Goal: Find specific page/section: Find specific page/section

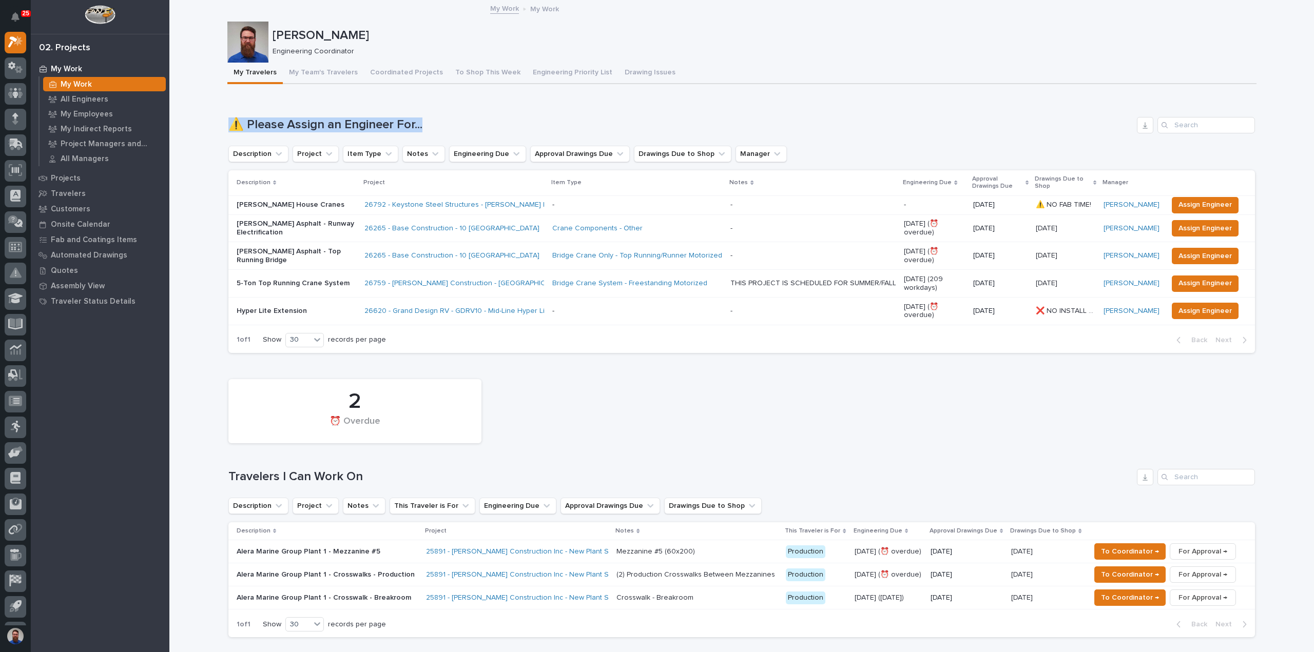
drag, startPoint x: 451, startPoint y: 123, endPoint x: 202, endPoint y: 127, distance: 249.5
drag, startPoint x: 195, startPoint y: 125, endPoint x: 291, endPoint y: 128, distance: 96.0
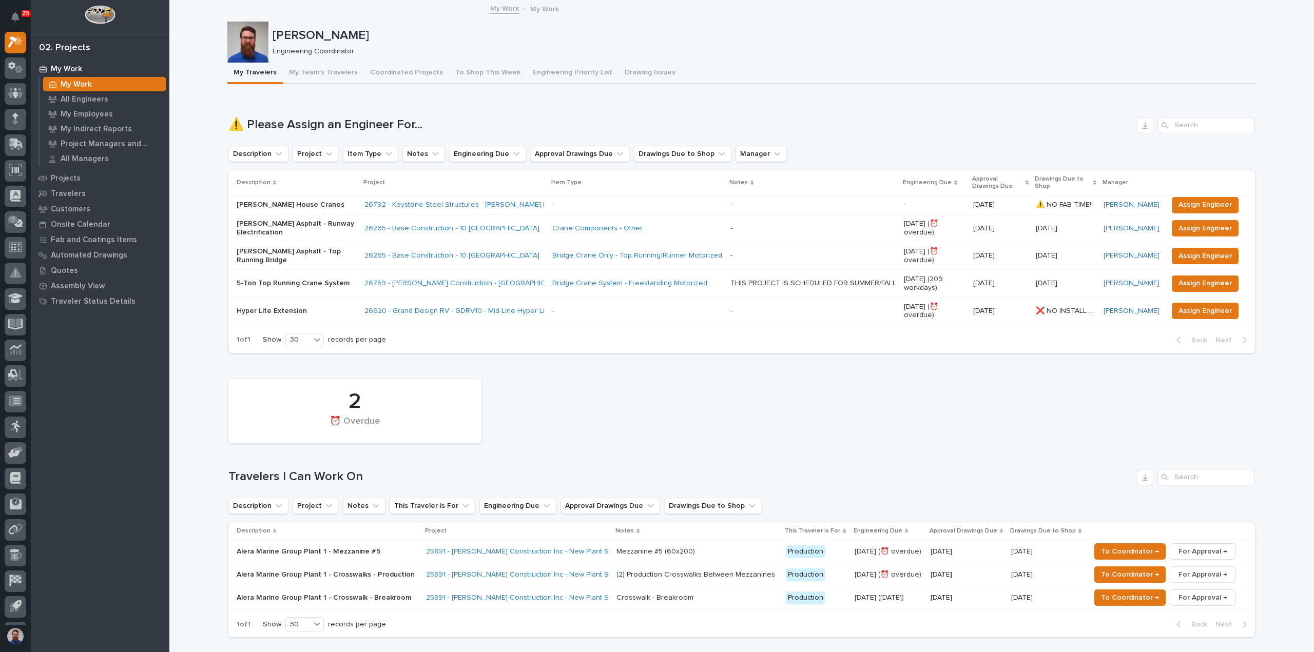
click at [506, 115] on div "Loading... Saving… ⚠️ Please Assign an Engineer For... Description Project Item…" at bounding box center [741, 228] width 1027 height 265
drag, startPoint x: 526, startPoint y: 114, endPoint x: 207, endPoint y: 121, distance: 319.3
drag, startPoint x: 199, startPoint y: 115, endPoint x: 507, endPoint y: 126, distance: 308.2
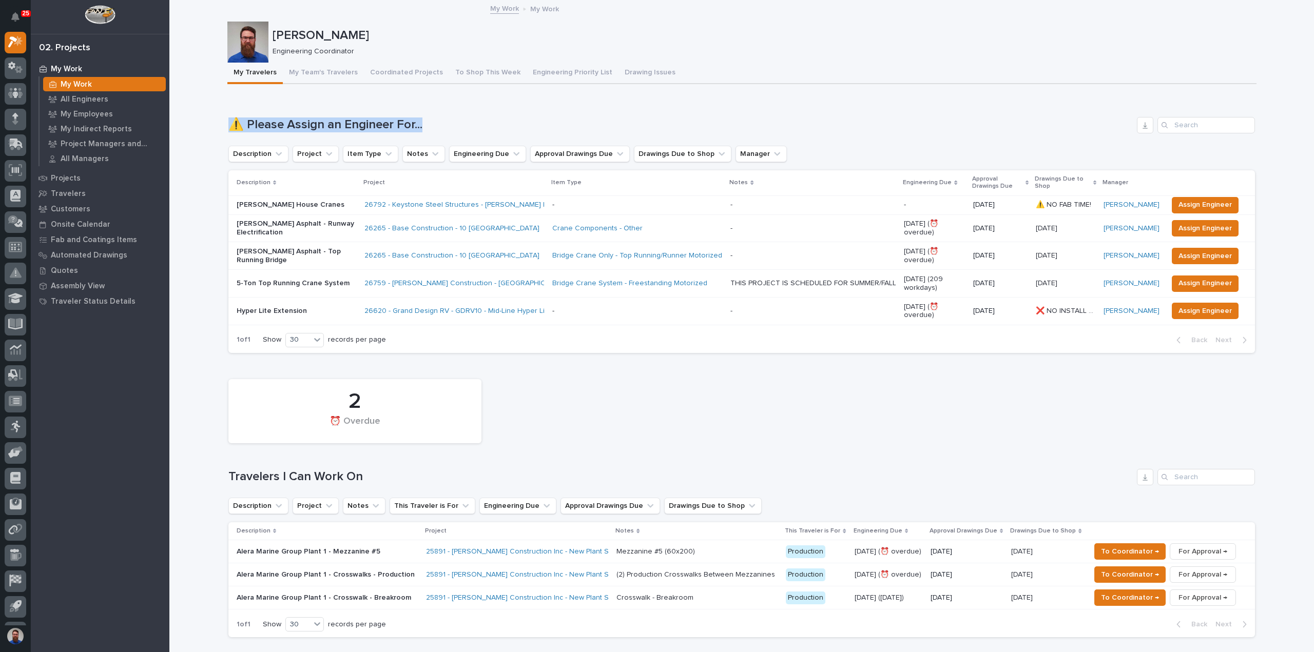
click at [508, 125] on h1 "⚠️ Please Assign an Engineer For..." at bounding box center [680, 125] width 904 height 15
drag, startPoint x: 531, startPoint y: 117, endPoint x: 223, endPoint y: 114, distance: 308.0
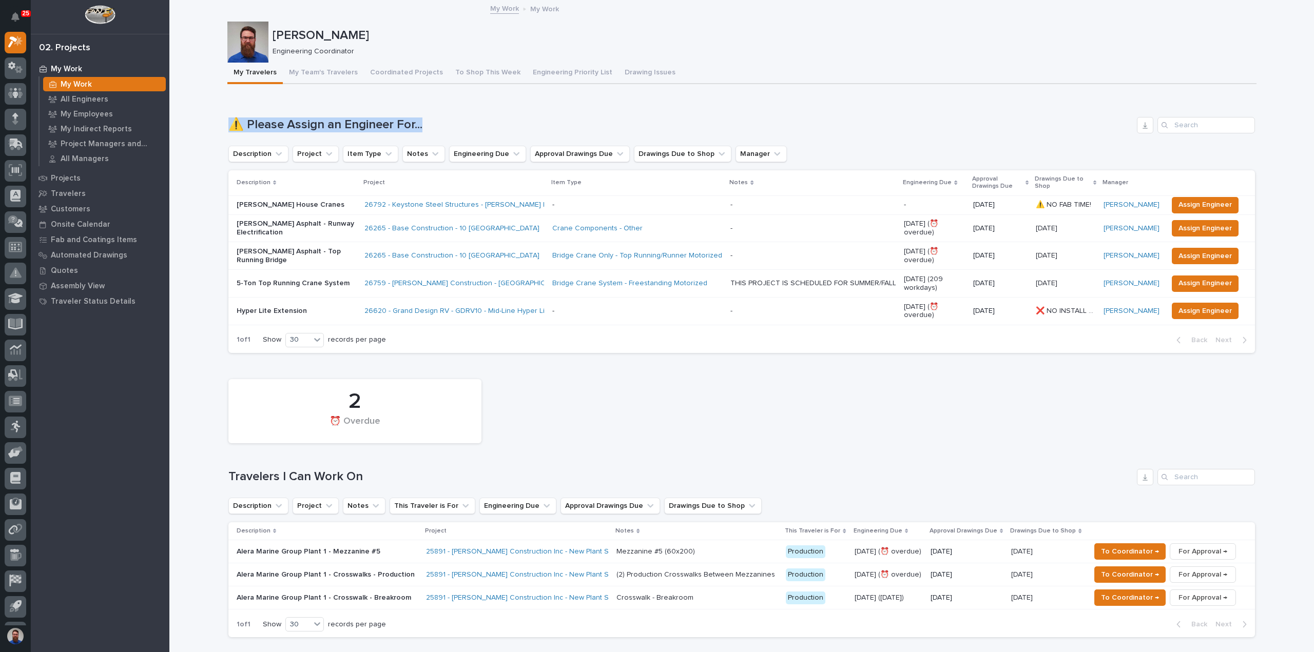
drag, startPoint x: 223, startPoint y: 115, endPoint x: 458, endPoint y: 132, distance: 236.2
click at [462, 131] on h1 "⚠️ Please Assign an Engineer For..." at bounding box center [680, 125] width 904 height 15
drag, startPoint x: 455, startPoint y: 121, endPoint x: 223, endPoint y: 127, distance: 232.1
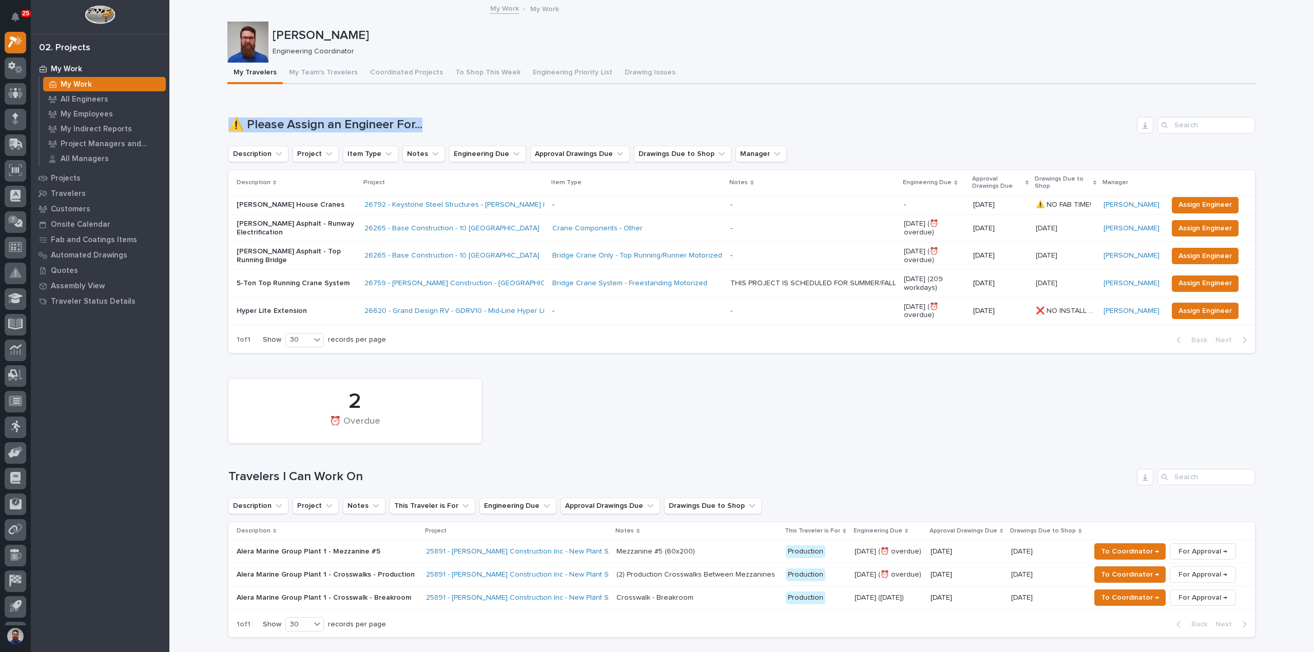
click at [228, 123] on h1 "⚠️ Please Assign an Engineer For..." at bounding box center [680, 125] width 904 height 15
click at [242, 124] on h1 "⚠️ Please Assign an Engineer For..." at bounding box center [680, 125] width 904 height 15
click at [278, 122] on h1 "⚠️ Please Assign an Engineer For..." at bounding box center [680, 125] width 904 height 15
drag, startPoint x: 245, startPoint y: 124, endPoint x: 430, endPoint y: 125, distance: 184.8
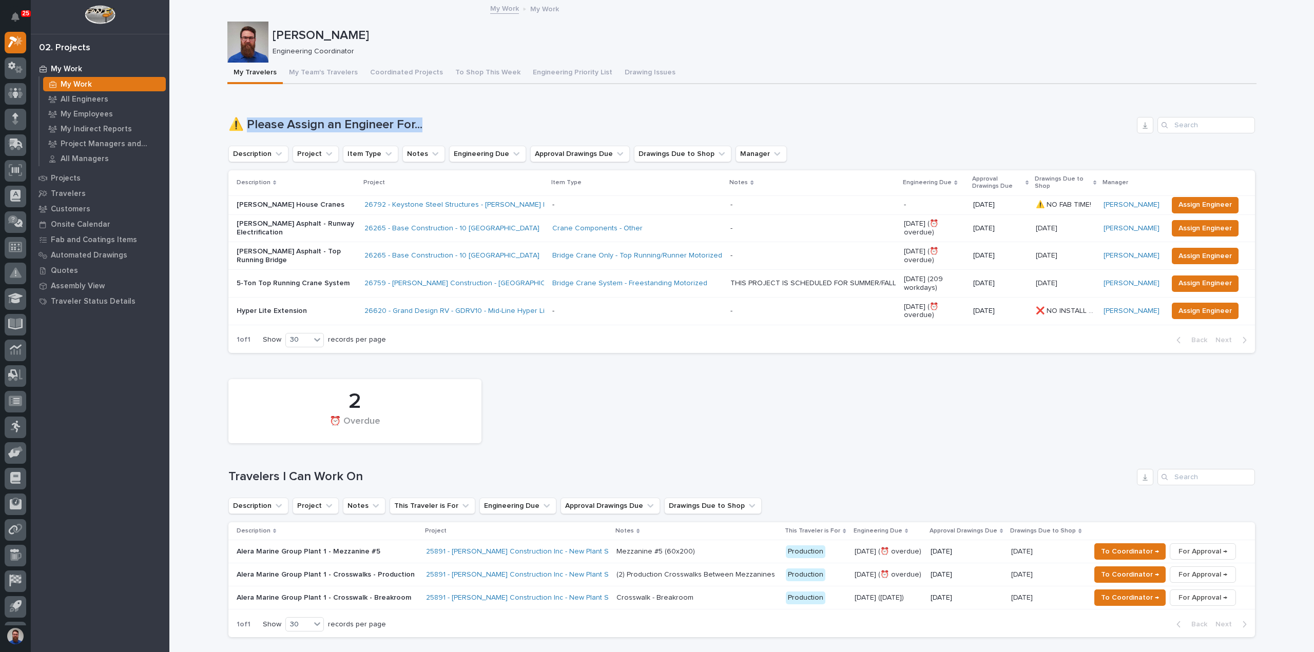
click at [430, 125] on h1 "⚠️ Please Assign an Engineer For..." at bounding box center [680, 125] width 904 height 15
click at [431, 125] on h1 "⚠️ Please Assign an Engineer For..." at bounding box center [680, 125] width 904 height 15
click at [430, 125] on h1 "⚠️ Please Assign an Engineer For..." at bounding box center [680, 125] width 904 height 15
drag, startPoint x: 373, startPoint y: 123, endPoint x: 245, endPoint y: 126, distance: 127.3
click at [245, 126] on h1 "⚠️ Please Assign an Engineer For..." at bounding box center [680, 125] width 904 height 15
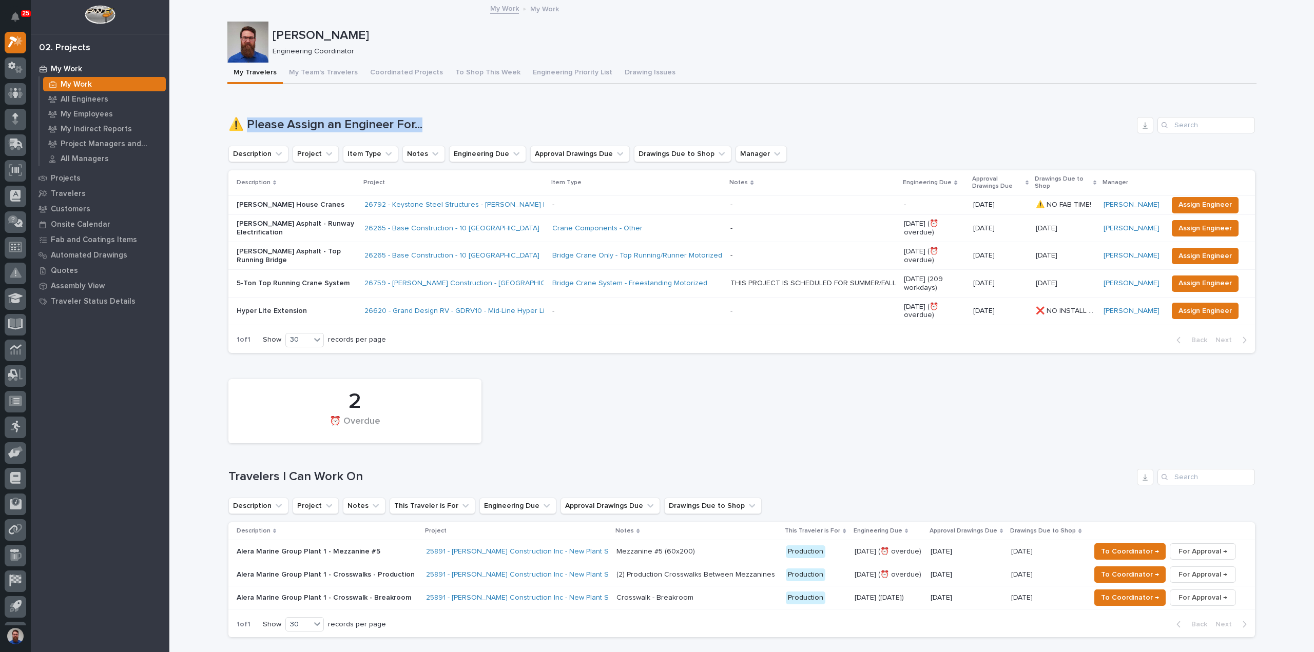
click at [248, 122] on h1 "⚠️ Please Assign an Engineer For..." at bounding box center [680, 125] width 904 height 15
drag, startPoint x: 247, startPoint y: 124, endPoint x: 359, endPoint y: 125, distance: 111.9
click at [296, 124] on h1 "⚠️ Please Assign an Engineer For..." at bounding box center [680, 125] width 904 height 15
drag, startPoint x: 359, startPoint y: 125, endPoint x: 436, endPoint y: 134, distance: 77.6
click at [427, 133] on div "⚠️ Please Assign an Engineer For... Description Project Item Type Notes Enginee…" at bounding box center [741, 235] width 1027 height 236
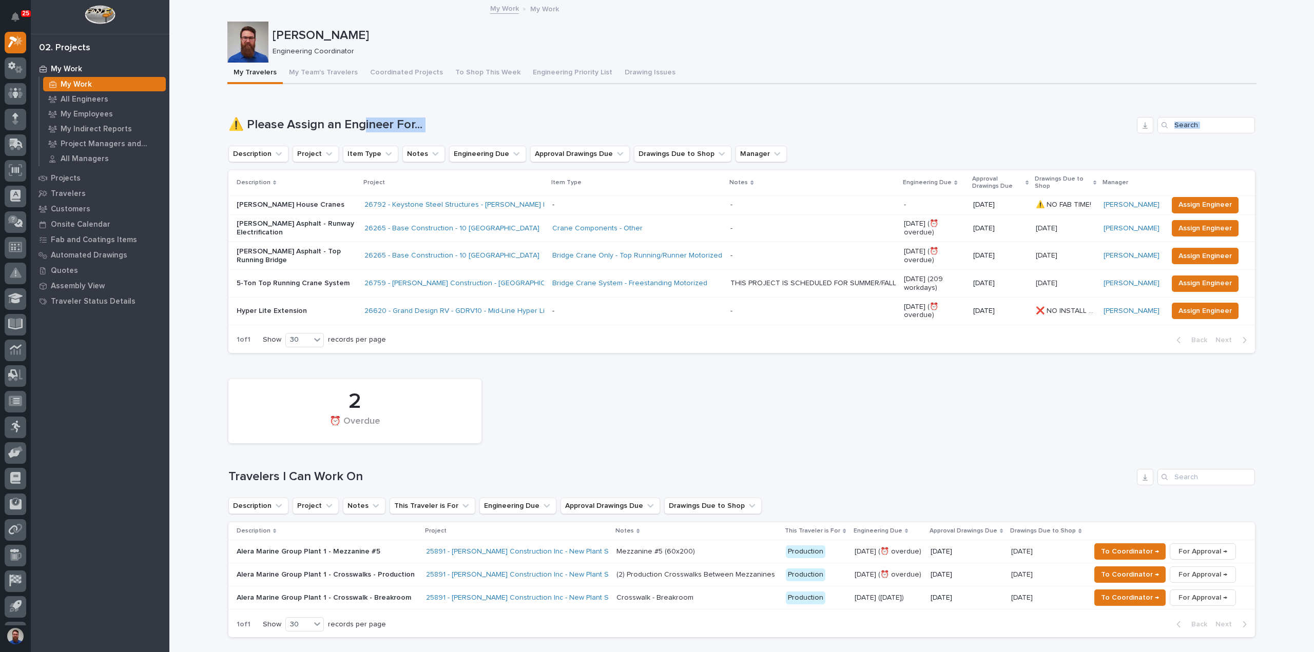
click at [448, 118] on h1 "⚠️ Please Assign an Engineer For..." at bounding box center [680, 125] width 904 height 15
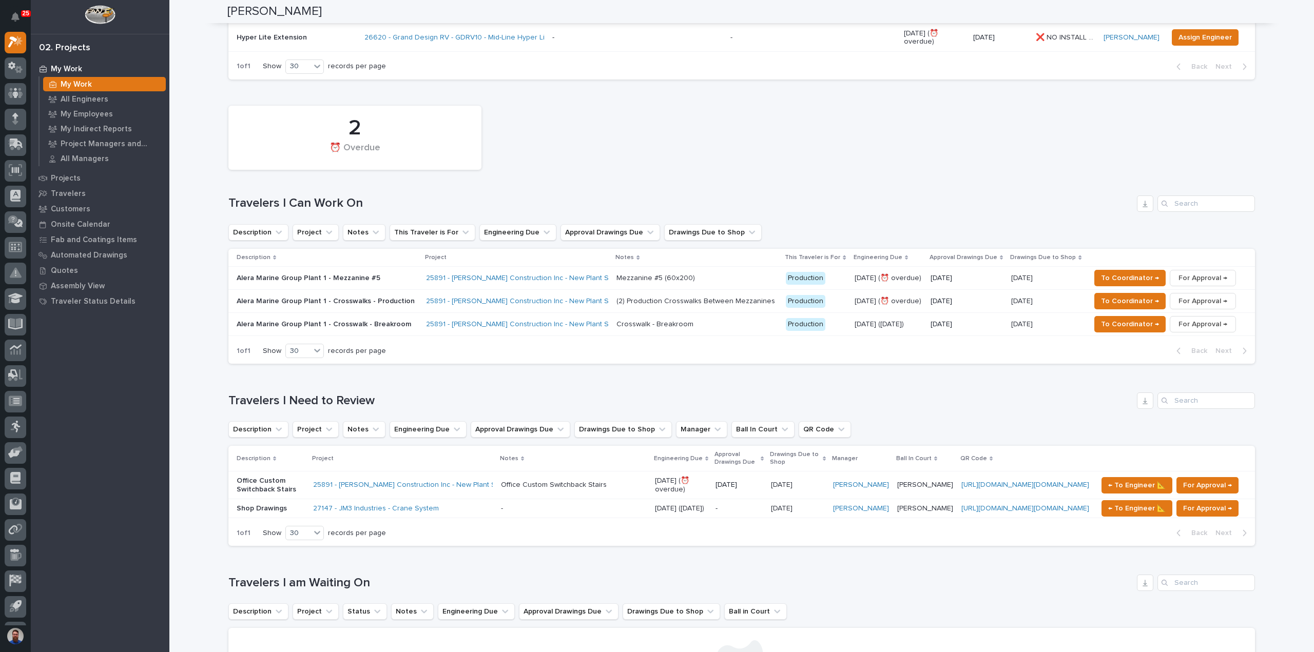
scroll to position [342, 0]
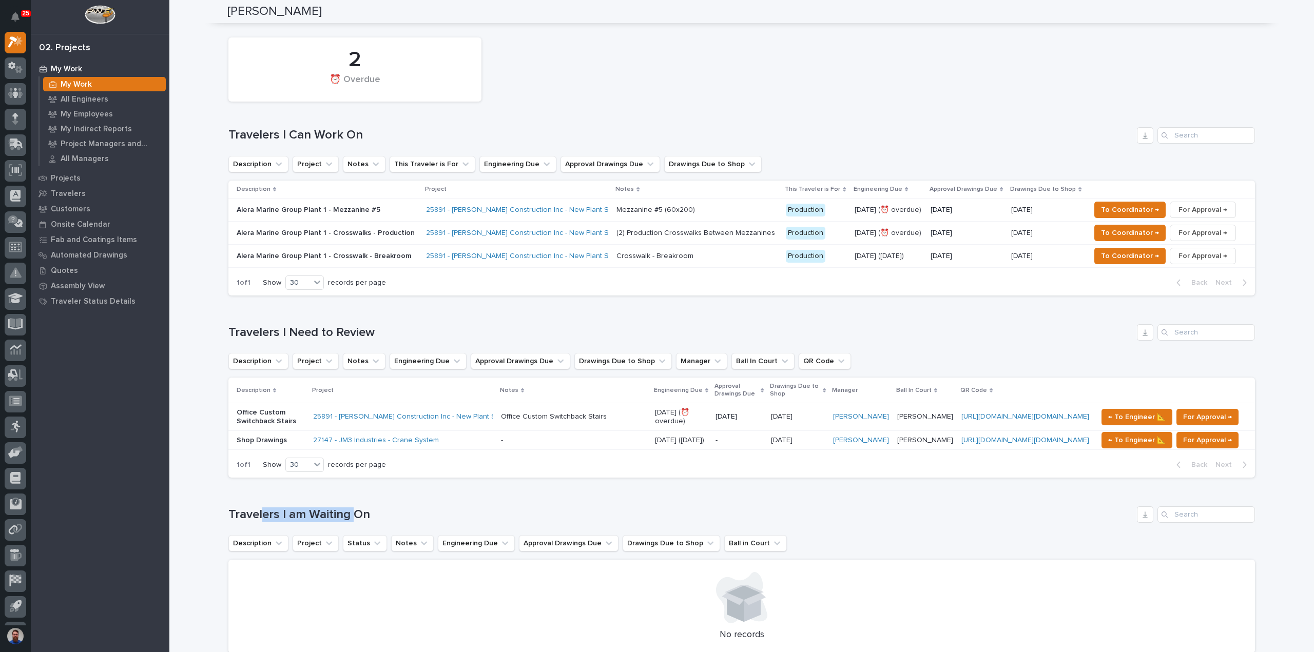
drag, startPoint x: 280, startPoint y: 514, endPoint x: 256, endPoint y: 512, distance: 23.7
click at [256, 512] on div "Loading... Saving… Travelers I am Waiting On Description Project Status Notes E…" at bounding box center [741, 574] width 1027 height 176
click at [255, 512] on div "Loading... Saving… Travelers I am Waiting On Description Project Status Notes E…" at bounding box center [741, 574] width 1027 height 176
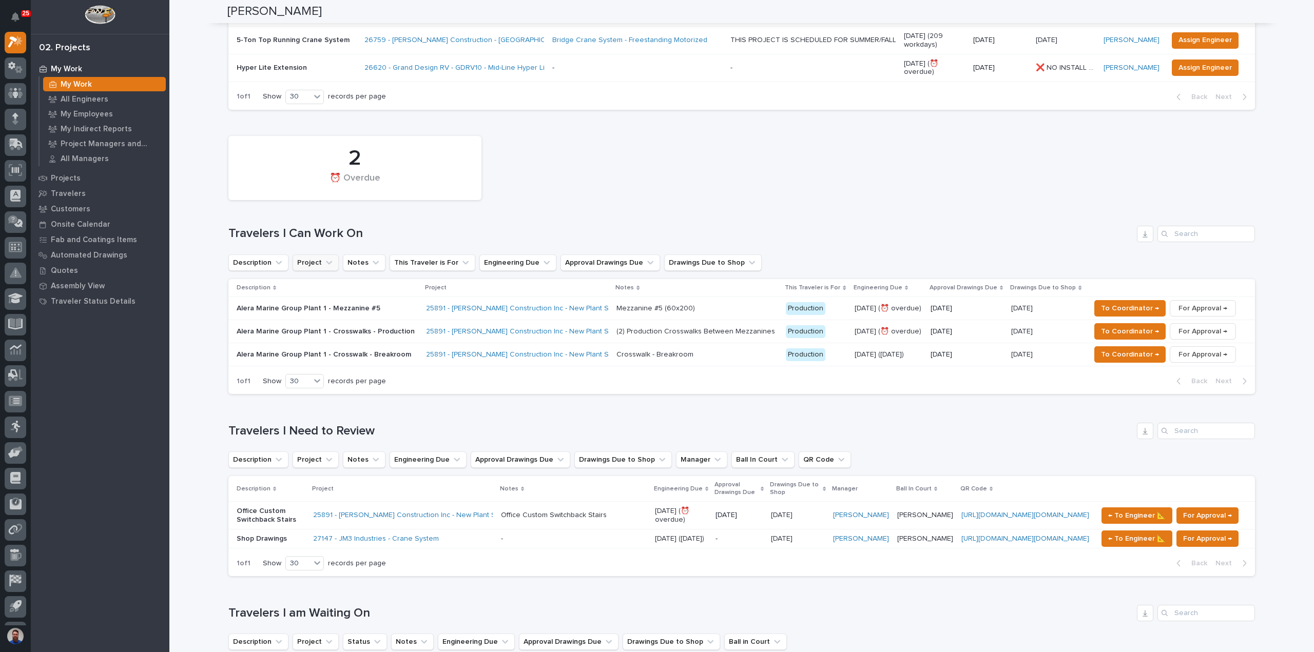
scroll to position [274, 0]
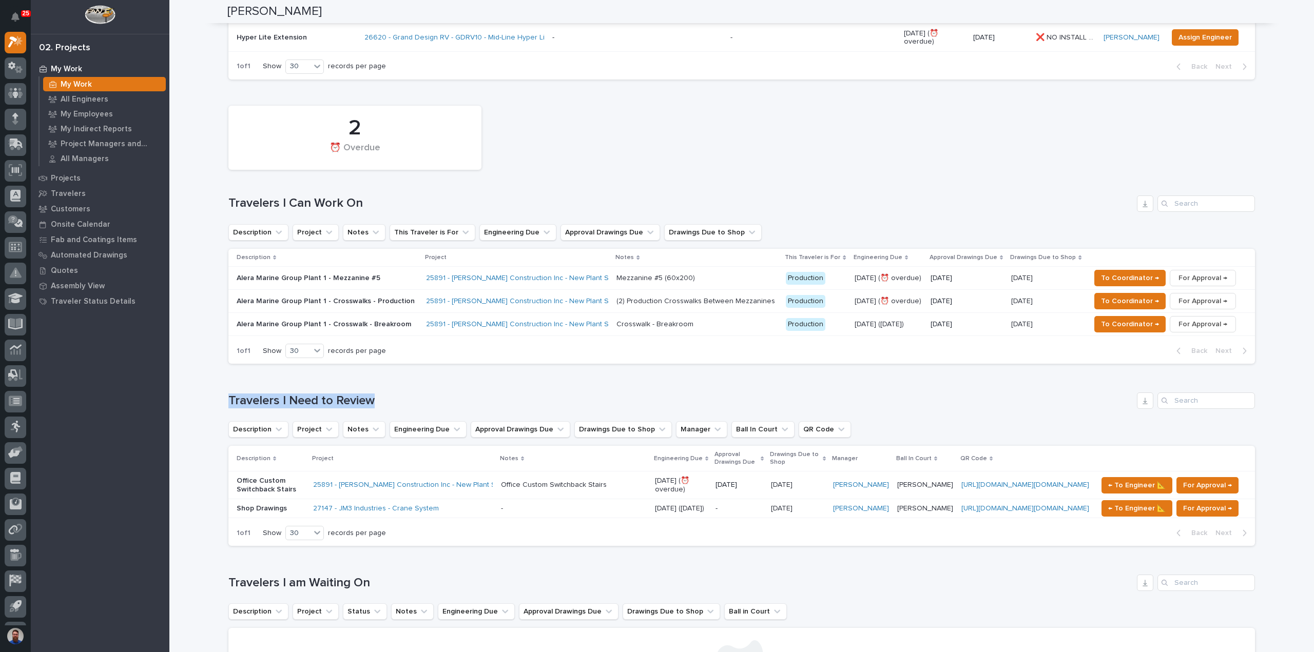
drag, startPoint x: 374, startPoint y: 383, endPoint x: 224, endPoint y: 396, distance: 150.4
drag, startPoint x: 223, startPoint y: 193, endPoint x: 358, endPoint y: 181, distance: 136.0
click at [358, 181] on div "2 ⏰ Overdue Travelers I Can Work On Description Project Notes This Traveler is …" at bounding box center [741, 233] width 1027 height 264
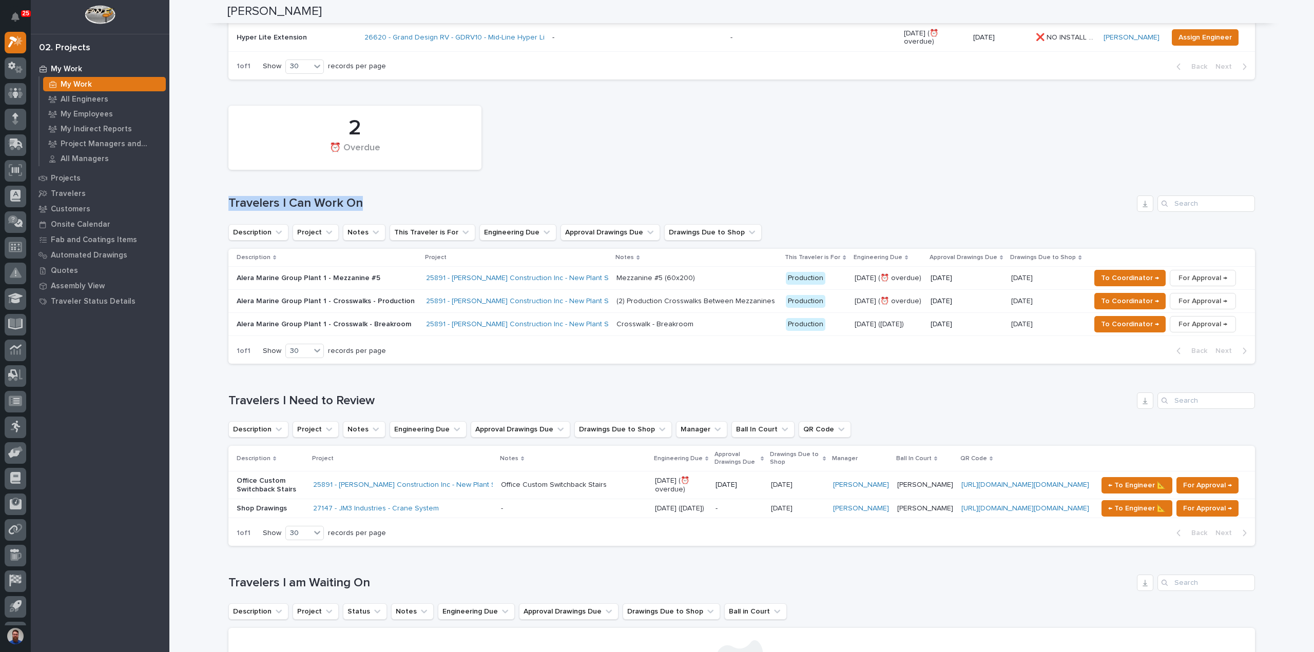
drag, startPoint x: 374, startPoint y: 191, endPoint x: 221, endPoint y: 188, distance: 153.0
drag, startPoint x: 232, startPoint y: 120, endPoint x: 689, endPoint y: 160, distance: 458.6
click at [689, 160] on div "2 ⏰ Overdue" at bounding box center [741, 138] width 1037 height 74
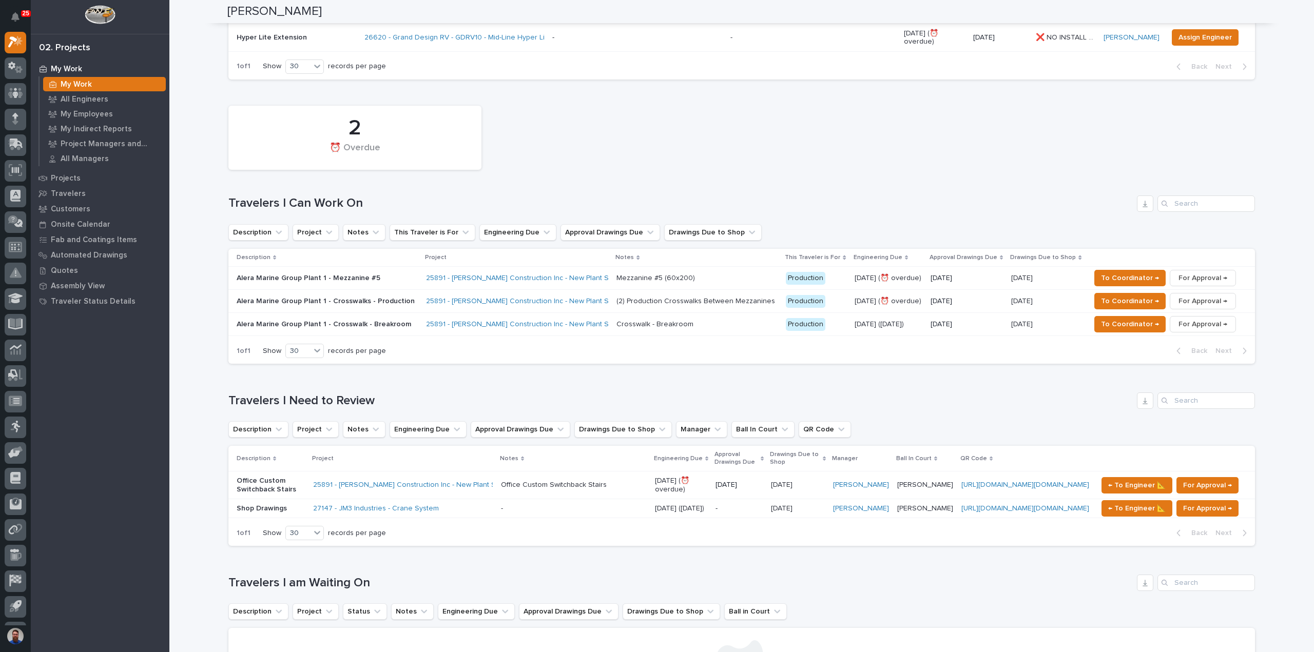
click at [691, 161] on div "2 ⏰ Overdue" at bounding box center [741, 138] width 1037 height 74
drag, startPoint x: 559, startPoint y: 176, endPoint x: 240, endPoint y: 153, distance: 319.5
click at [240, 153] on div "2 ⏰ Overdue" at bounding box center [741, 138] width 1037 height 74
click at [366, 180] on div "2 ⏰ Overdue Travelers I Can Work On Description Project Notes This Traveler is …" at bounding box center [741, 233] width 1027 height 264
drag, startPoint x: 375, startPoint y: 190, endPoint x: 233, endPoint y: 98, distance: 169.6
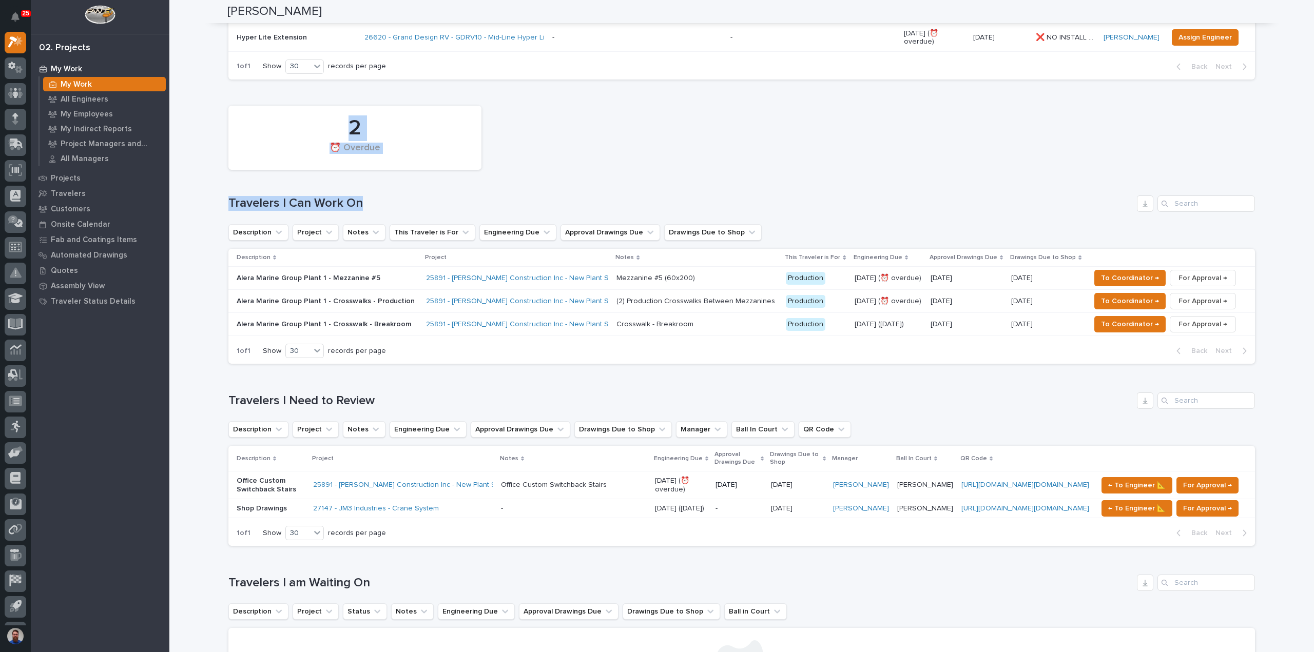
click at [233, 101] on div "2 ⏰ Overdue Travelers I Can Work On Description Project Notes This Traveler is …" at bounding box center [741, 233] width 1027 height 264
click at [247, 115] on div "2" at bounding box center [355, 128] width 218 height 26
drag, startPoint x: 399, startPoint y: 194, endPoint x: 295, endPoint y: 131, distance: 122.3
click at [295, 131] on div "2 ⏰ Overdue Travelers I Can Work On Description Project Notes This Traveler is …" at bounding box center [741, 233] width 1027 height 264
click at [295, 131] on div "2" at bounding box center [355, 128] width 218 height 26
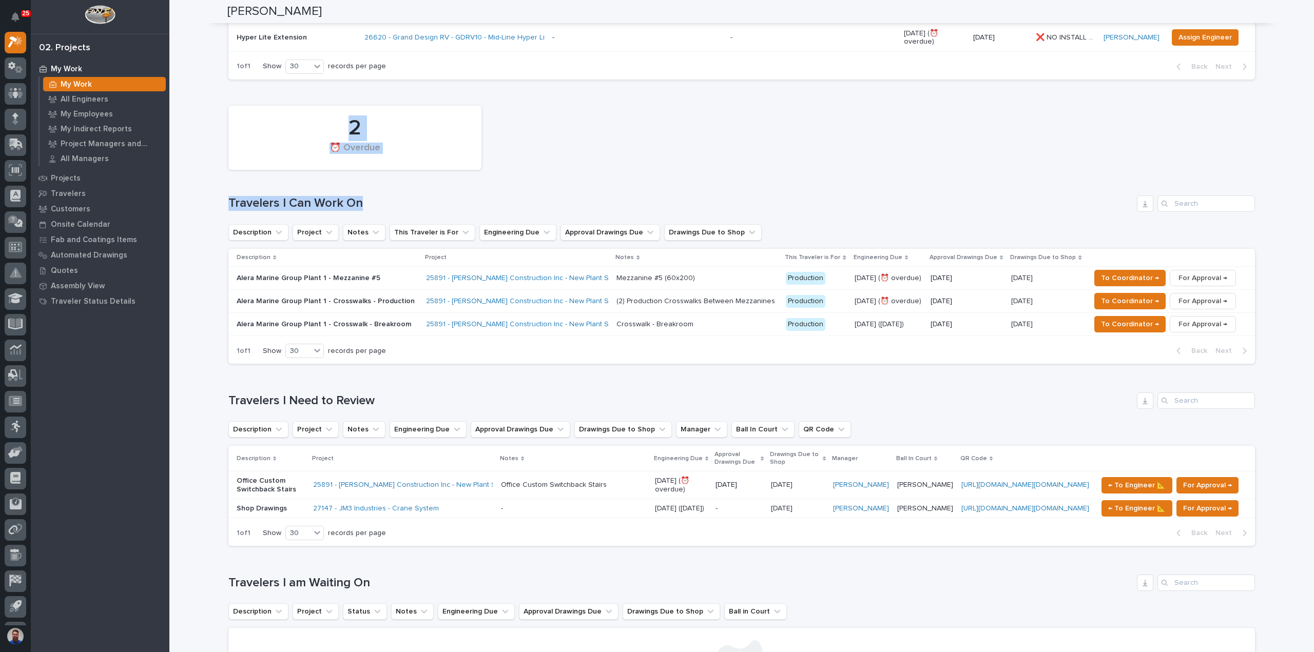
drag, startPoint x: 361, startPoint y: 188, endPoint x: 284, endPoint y: 110, distance: 110.0
click at [284, 110] on div "2 ⏰ Overdue Travelers I Can Work On Description Project Notes This Traveler is …" at bounding box center [741, 233] width 1027 height 264
click at [296, 115] on div "2" at bounding box center [355, 128] width 218 height 26
click at [456, 177] on div "2 ⏰ Overdue Travelers I Can Work On Description Project Notes This Traveler is …" at bounding box center [741, 233] width 1027 height 264
drag, startPoint x: 402, startPoint y: 380, endPoint x: 220, endPoint y: 368, distance: 182.6
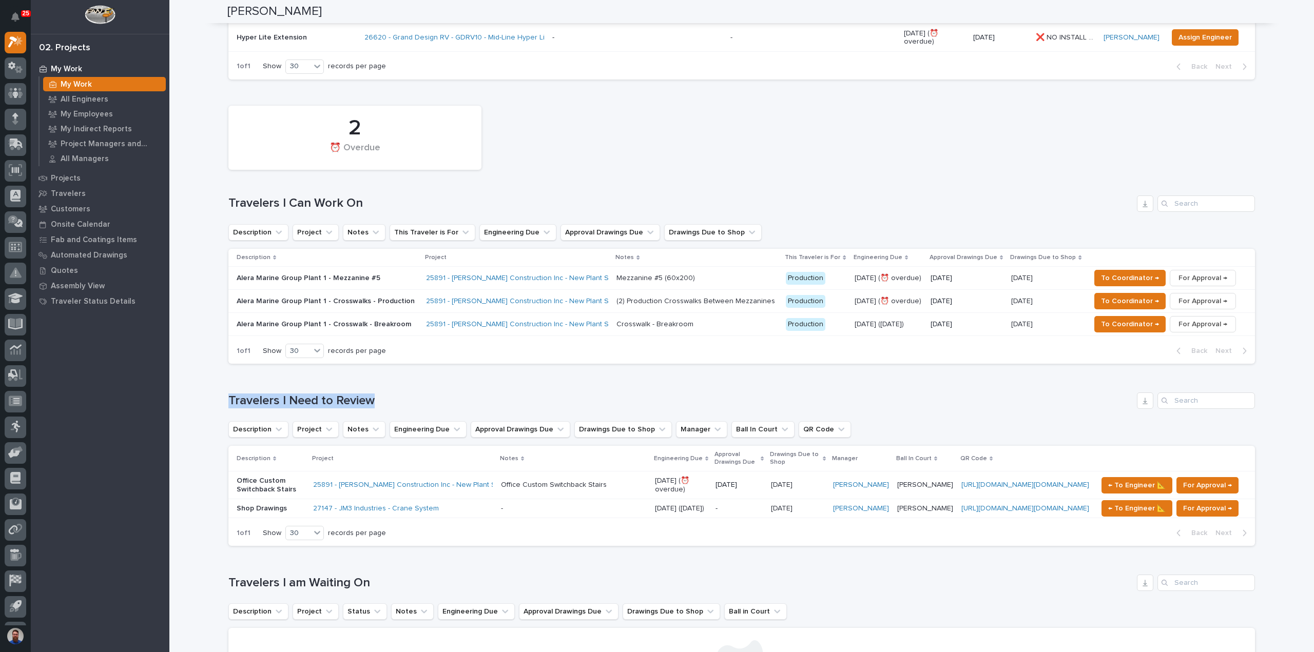
drag, startPoint x: 212, startPoint y: 195, endPoint x: 202, endPoint y: 182, distance: 16.0
drag, startPoint x: 193, startPoint y: 179, endPoint x: 434, endPoint y: 173, distance: 241.3
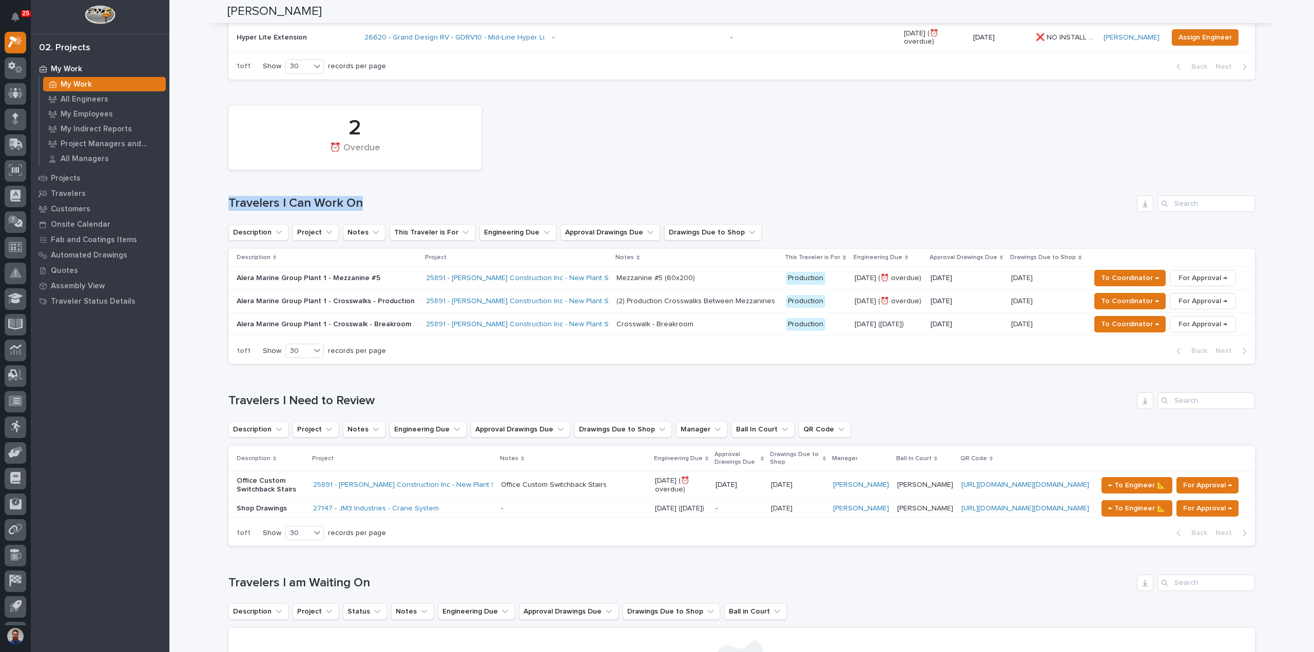
click at [434, 173] on div "2 ⏰ Overdue Travelers I Can Work On Description Project Notes This Traveler is …" at bounding box center [741, 233] width 1027 height 264
click at [409, 206] on div "2 ⏰ Overdue Travelers I Can Work On Description Project Notes This Traveler is …" at bounding box center [741, 233] width 1027 height 264
drag, startPoint x: 354, startPoint y: 196, endPoint x: 182, endPoint y: 179, distance: 172.8
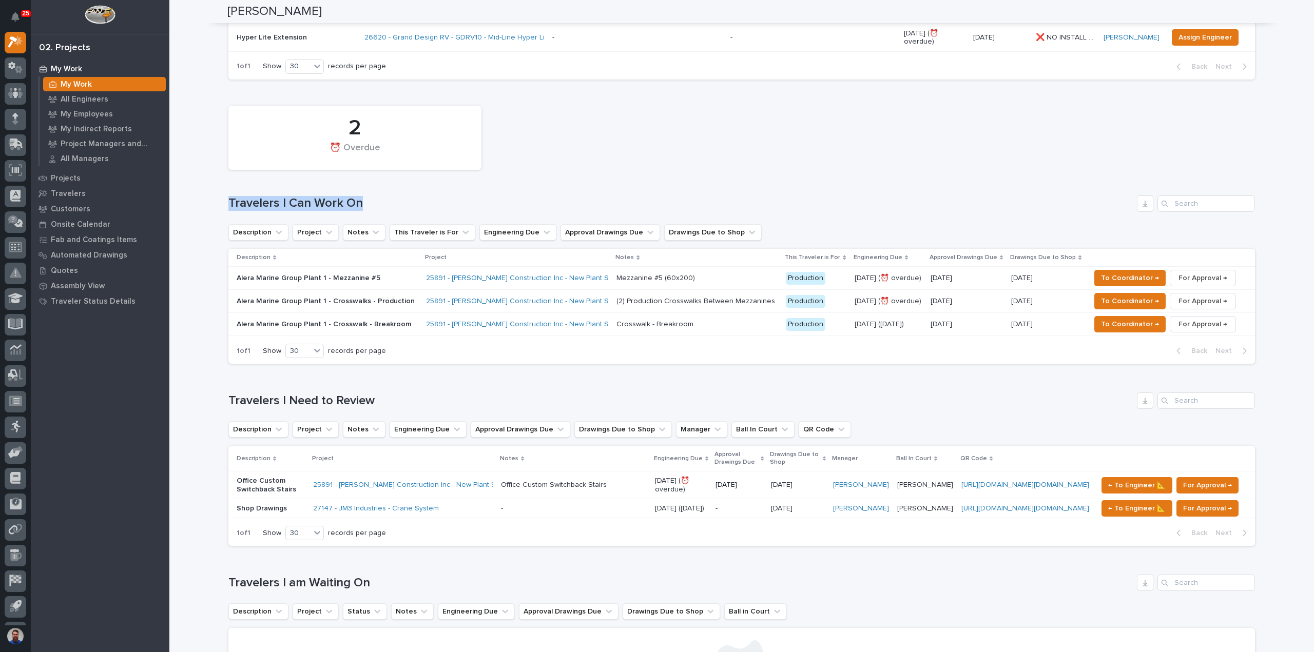
click at [230, 172] on div "2 ⏰ Overdue Travelers I Can Work On Description Project Notes This Traveler is …" at bounding box center [741, 233] width 1027 height 264
click at [384, 180] on div "2 ⏰ Overdue Travelers I Can Work On Description Project Notes This Traveler is …" at bounding box center [741, 233] width 1027 height 264
drag, startPoint x: 379, startPoint y: 194, endPoint x: 281, endPoint y: 104, distance: 132.6
click at [281, 104] on div "2 ⏰ Overdue Travelers I Can Work On Description Project Notes This Traveler is …" at bounding box center [741, 233] width 1027 height 264
click at [284, 115] on div "2" at bounding box center [355, 128] width 218 height 26
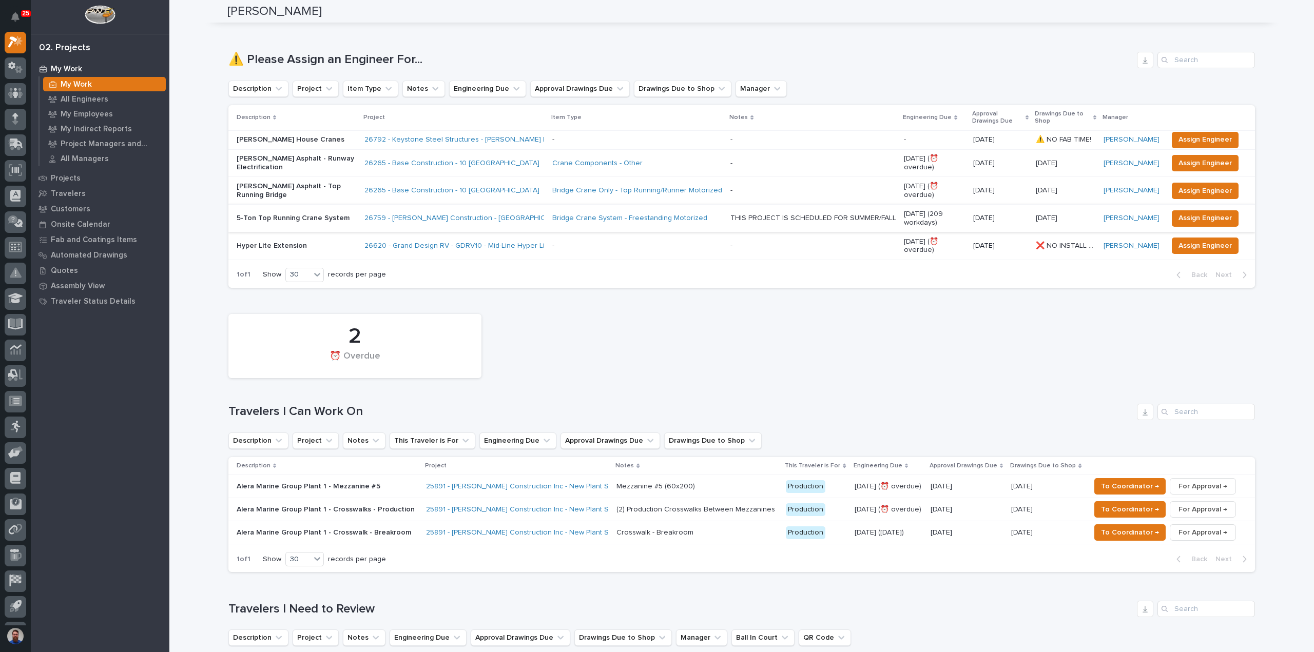
scroll to position [0, 0]
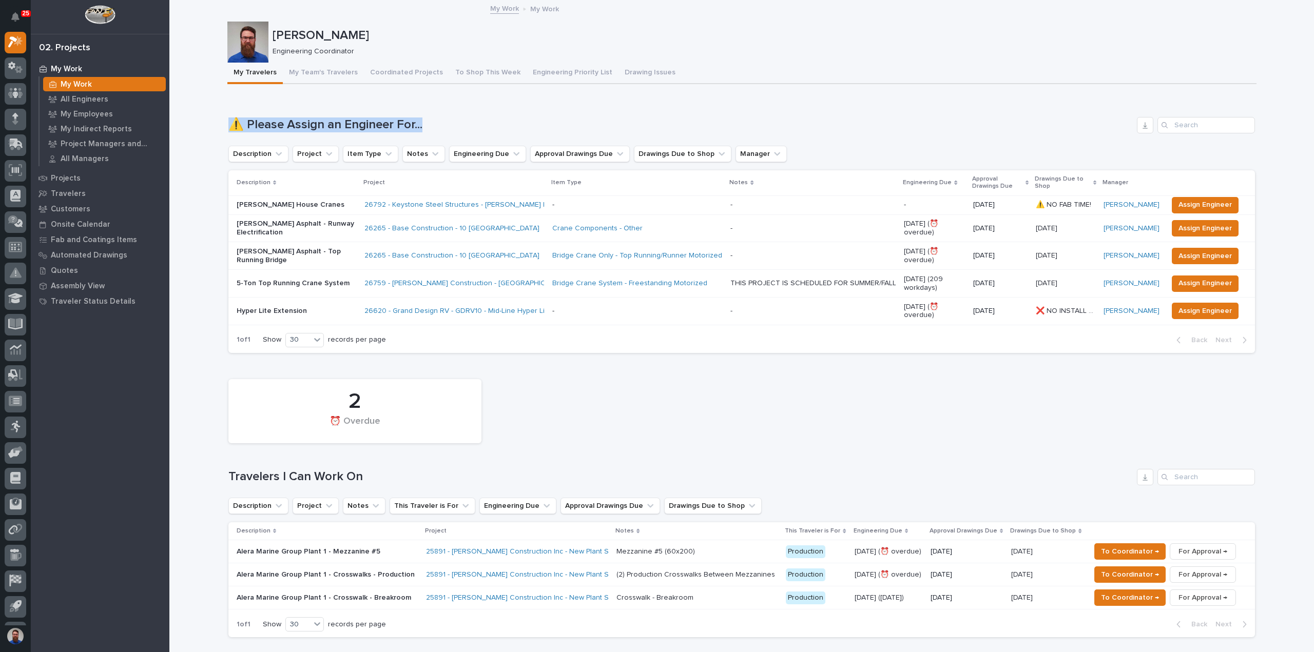
drag, startPoint x: 438, startPoint y: 118, endPoint x: 185, endPoint y: 117, distance: 253.1
drag, startPoint x: 222, startPoint y: 103, endPoint x: 496, endPoint y: 114, distance: 274.3
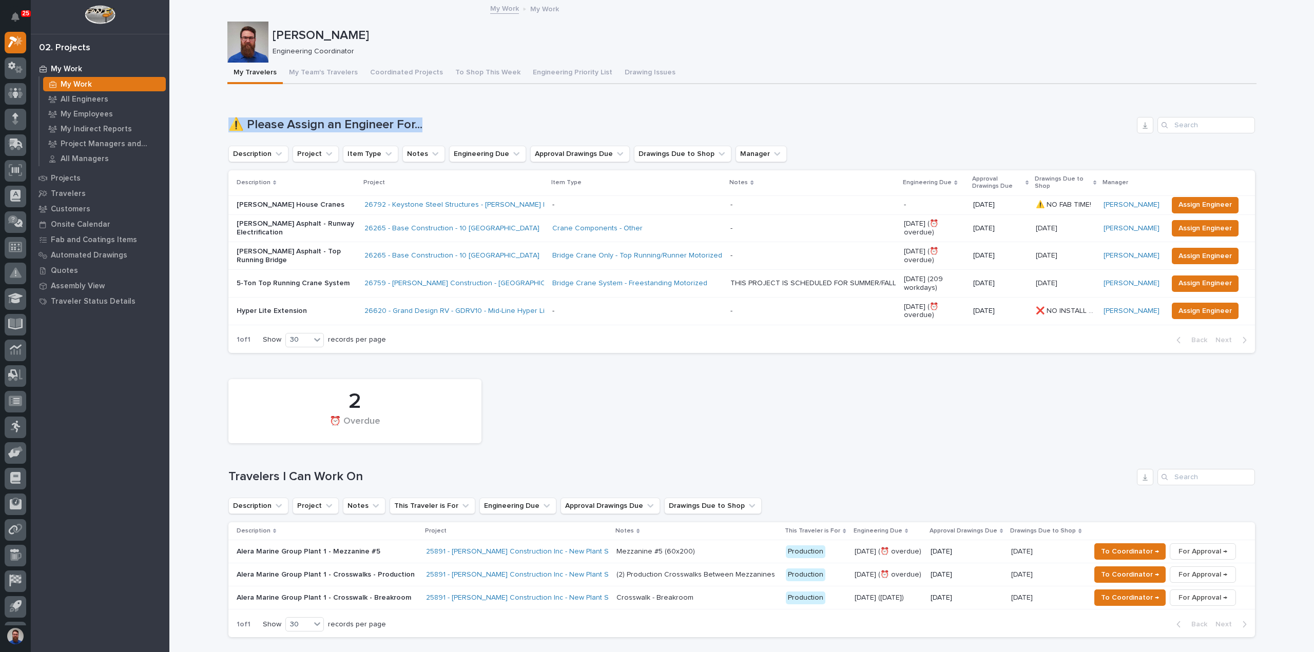
click at [496, 114] on div "Loading... Saving… ⚠️ Please Assign an Engineer For... Description Project Item…" at bounding box center [741, 228] width 1027 height 265
drag, startPoint x: 469, startPoint y: 122, endPoint x: 224, endPoint y: 122, distance: 245.4
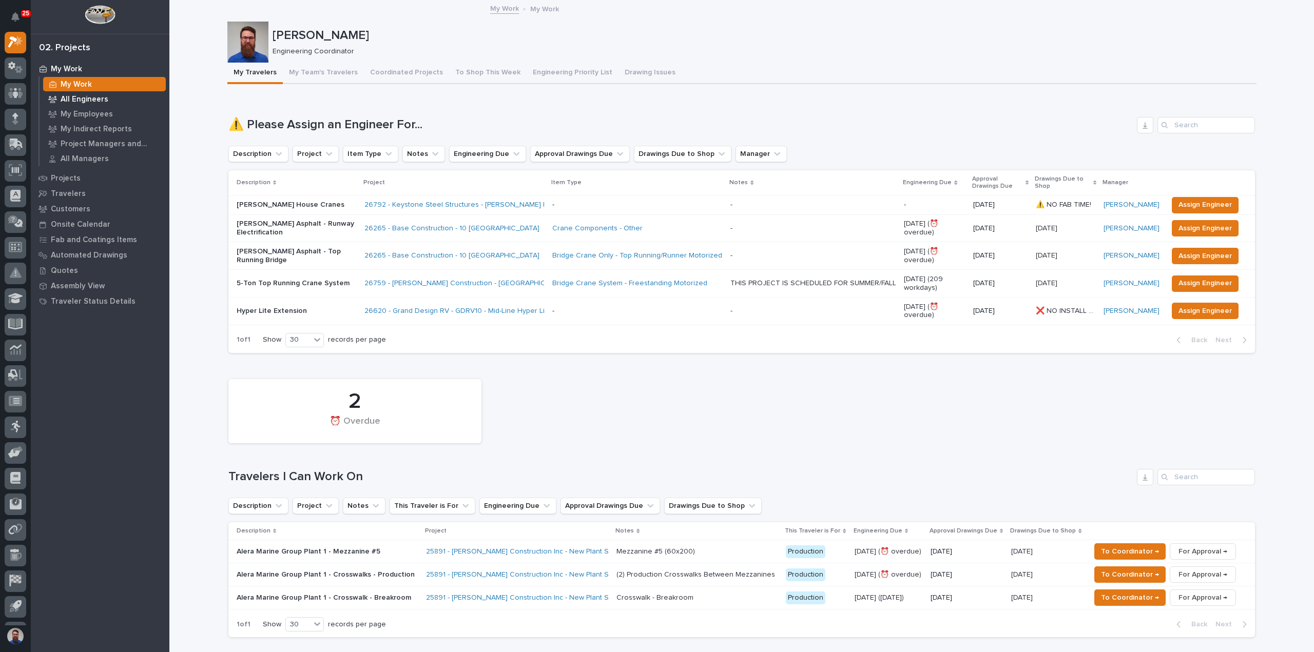
click at [94, 99] on p "All Engineers" at bounding box center [85, 99] width 48 height 9
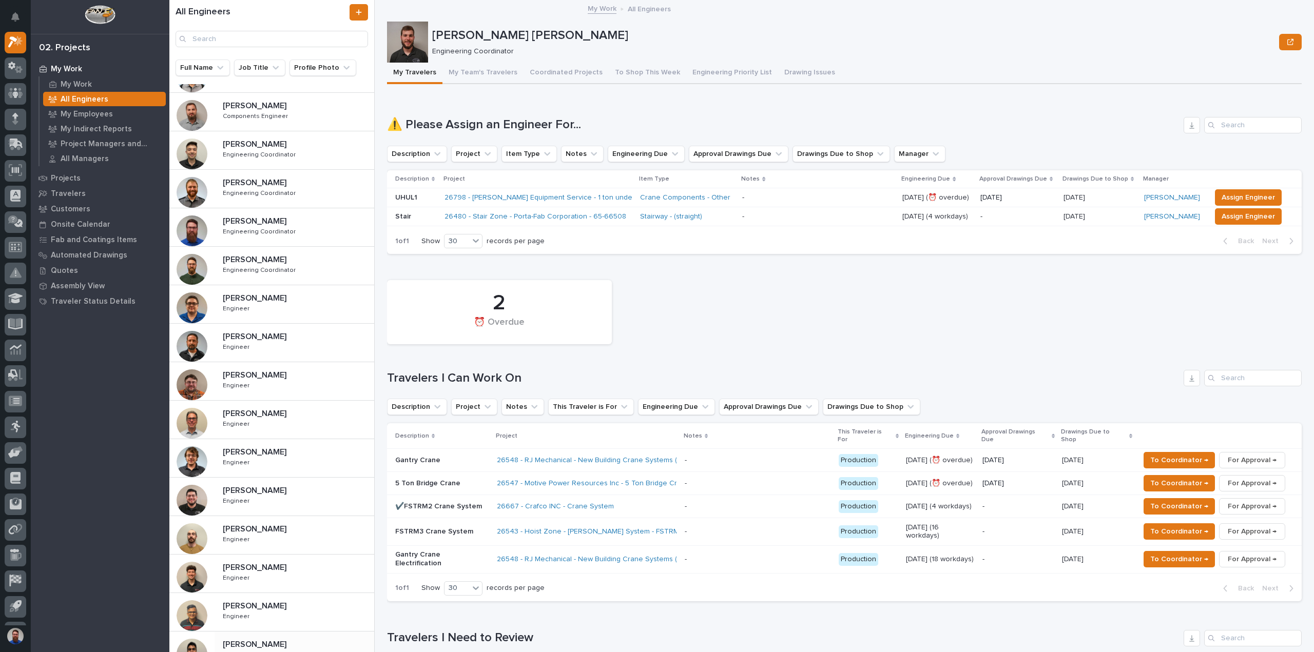
scroll to position [232, 0]
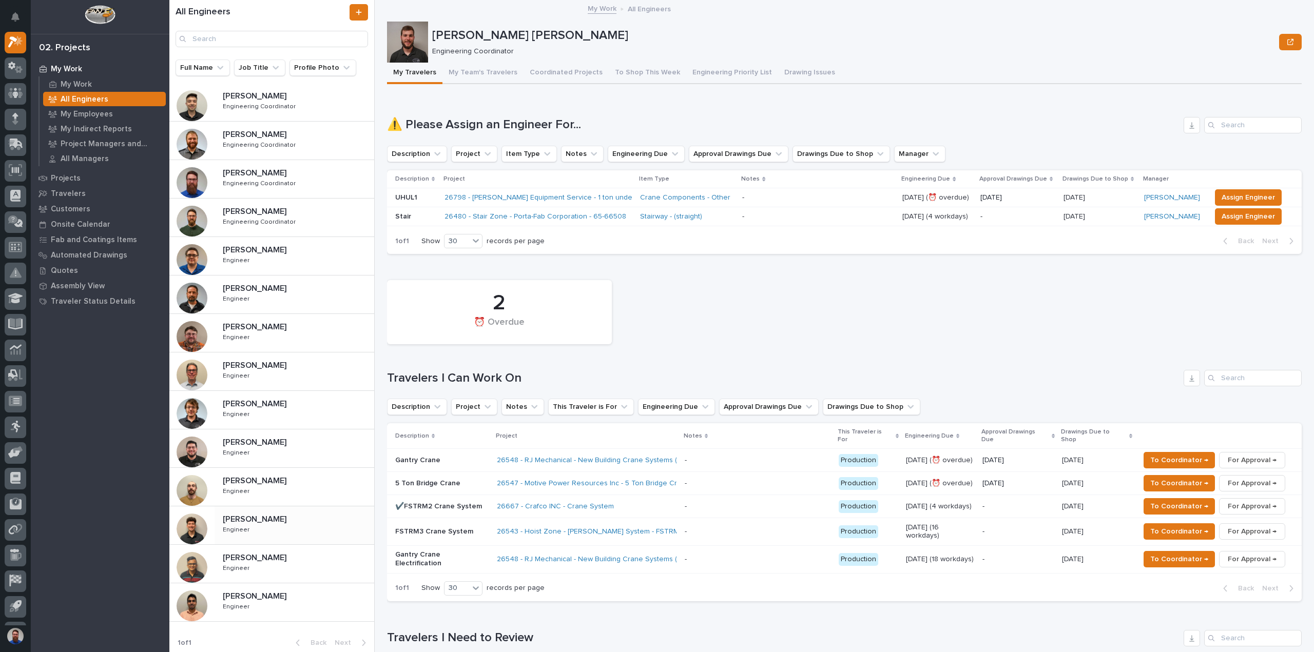
click at [264, 537] on div "Nate Rulli Nate Rulli Engineer Engineer" at bounding box center [295, 526] width 160 height 30
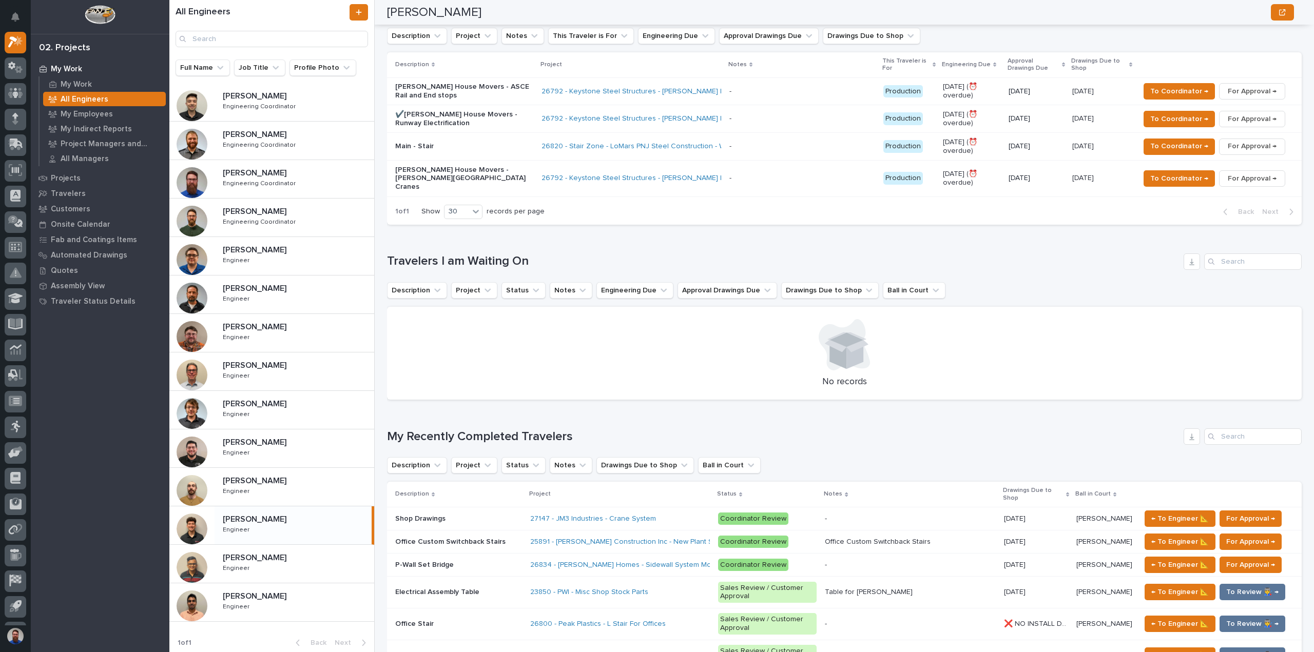
scroll to position [205, 0]
drag, startPoint x: 615, startPoint y: 423, endPoint x: 390, endPoint y: 422, distance: 225.3
click at [390, 430] on h1 "My Recently Completed Travelers" at bounding box center [783, 437] width 793 height 15
drag, startPoint x: 395, startPoint y: 252, endPoint x: 586, endPoint y: 236, distance: 191.1
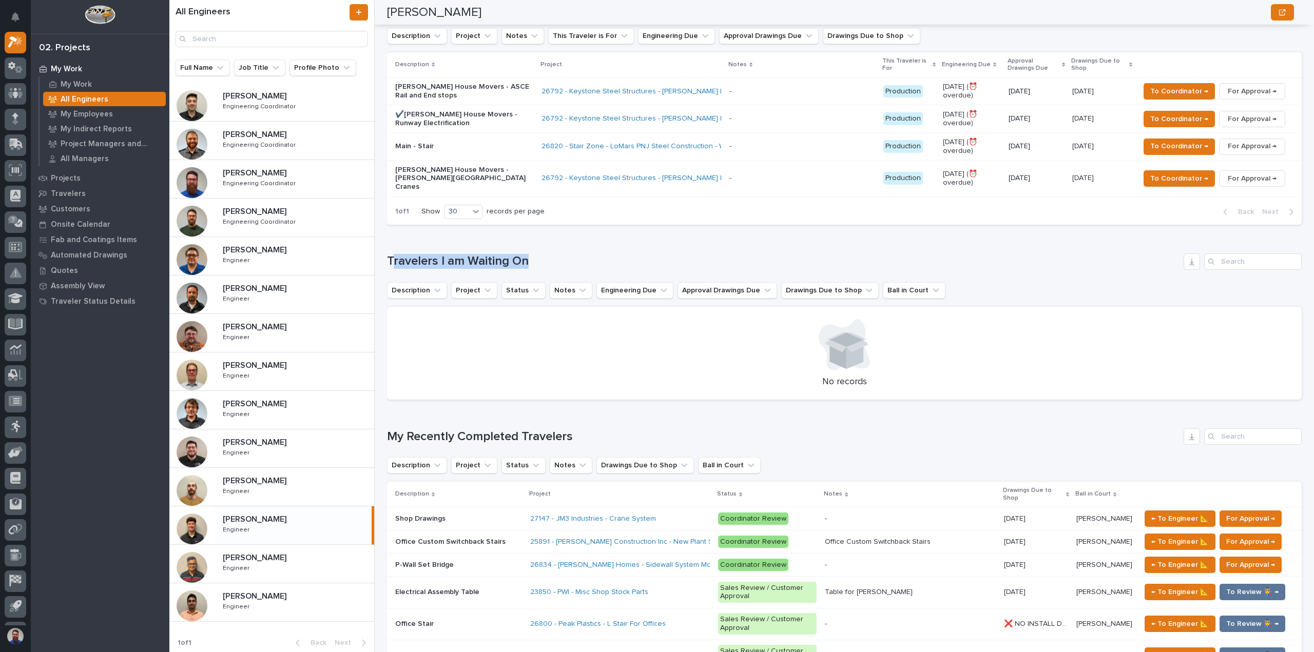
click at [586, 236] on div "Loading... Saving… Travelers I am Waiting On Description Project Status Notes E…" at bounding box center [844, 321] width 915 height 176
drag, startPoint x: 580, startPoint y: 243, endPoint x: 384, endPoint y: 246, distance: 196.1
click at [384, 246] on div "All Engineers Full Name Job Title Profile Photo Ben Lee Miller Ben Lee Miller E…" at bounding box center [741, 326] width 1145 height 652
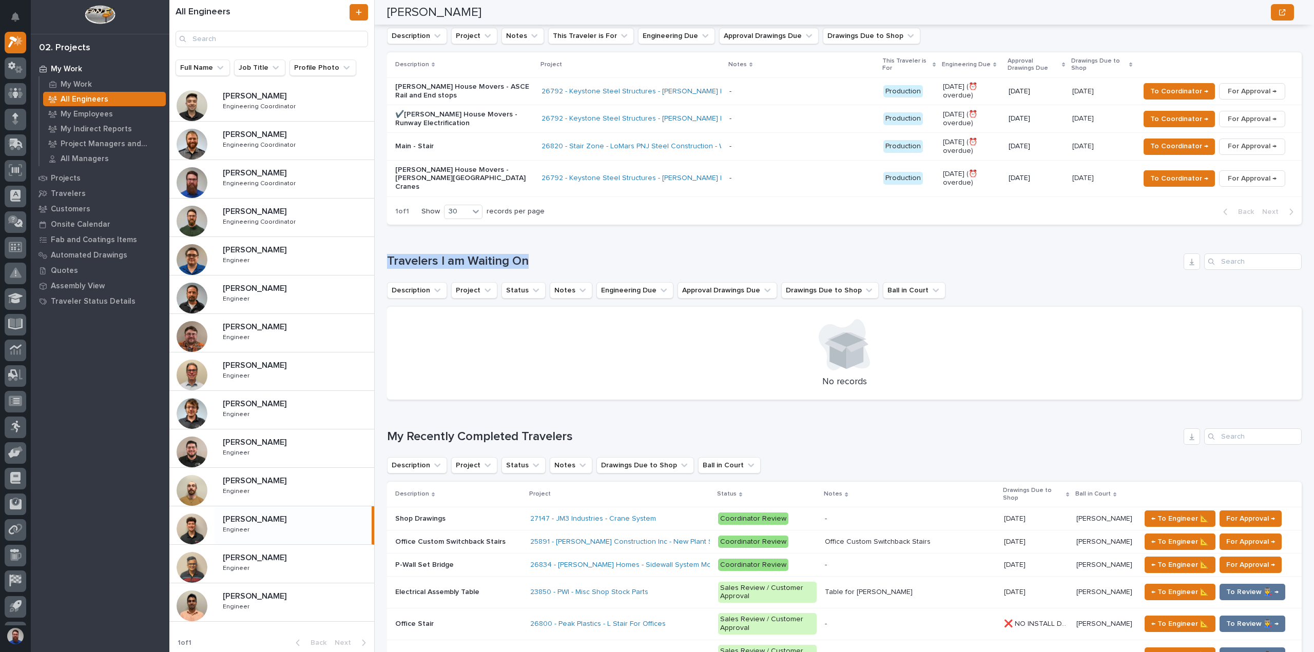
drag, startPoint x: 399, startPoint y: 248, endPoint x: 590, endPoint y: 231, distance: 191.7
click at [590, 233] on div "Loading... Saving… Travelers I am Waiting On Description Project Status Notes E…" at bounding box center [844, 321] width 915 height 176
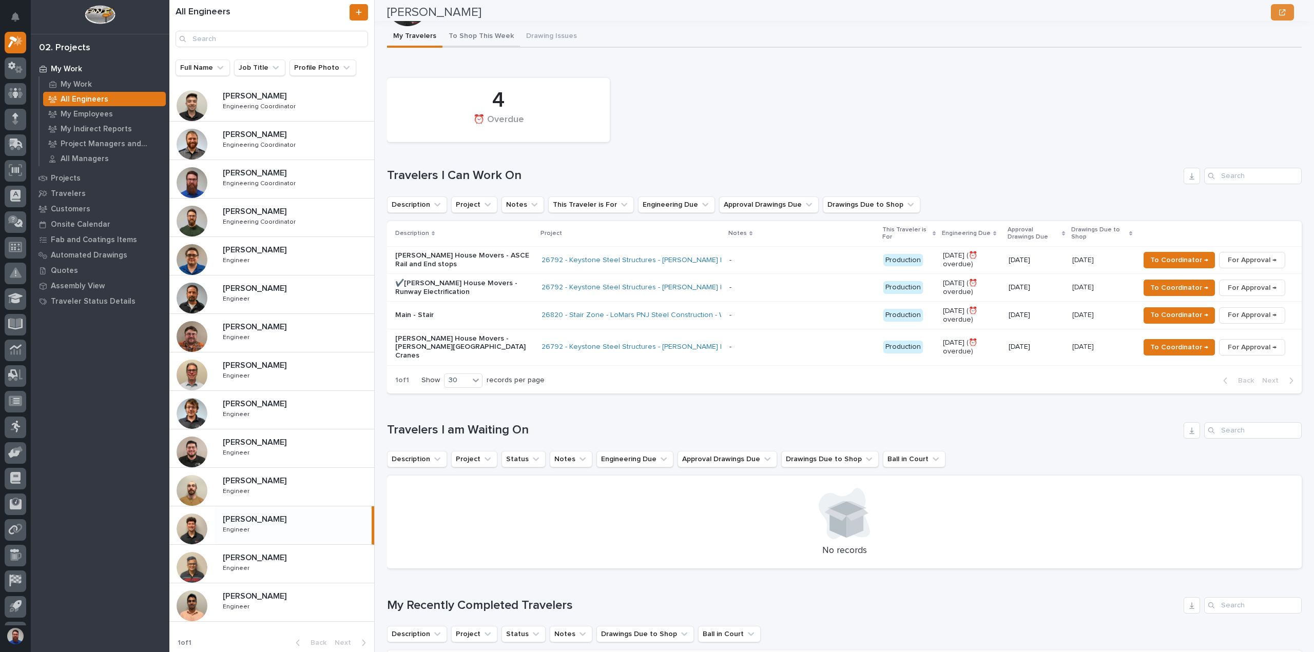
scroll to position [0, 0]
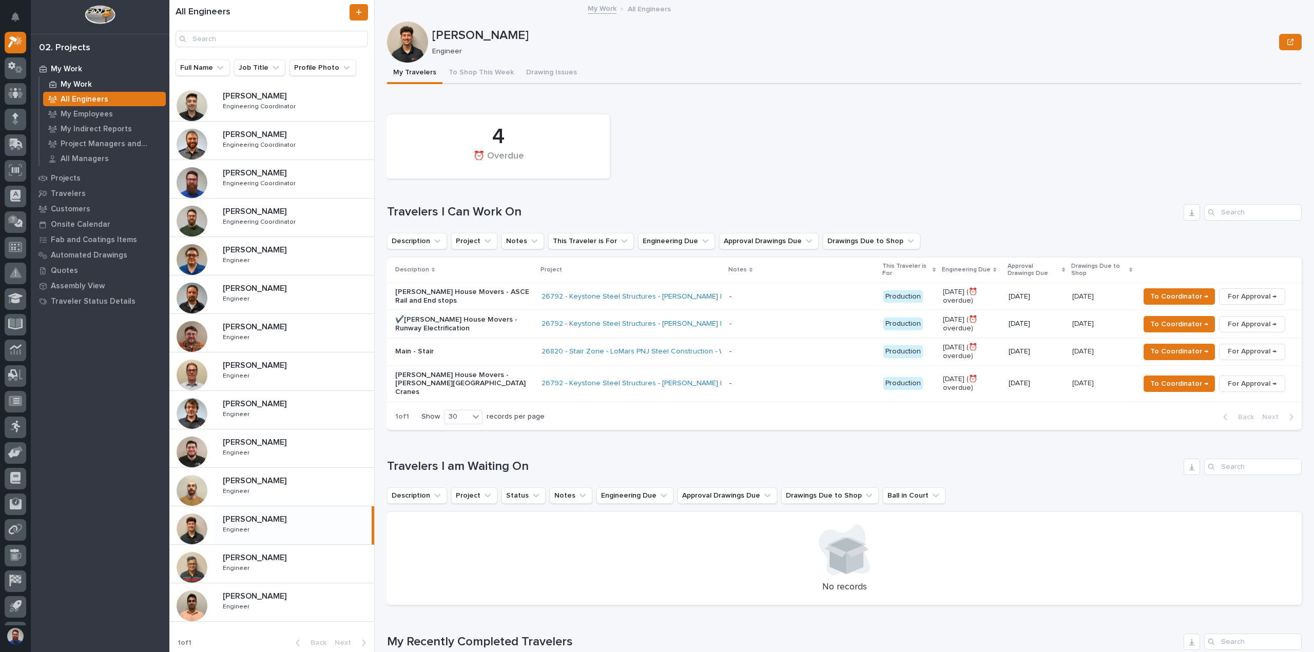
click at [79, 85] on p "My Work" at bounding box center [76, 84] width 31 height 9
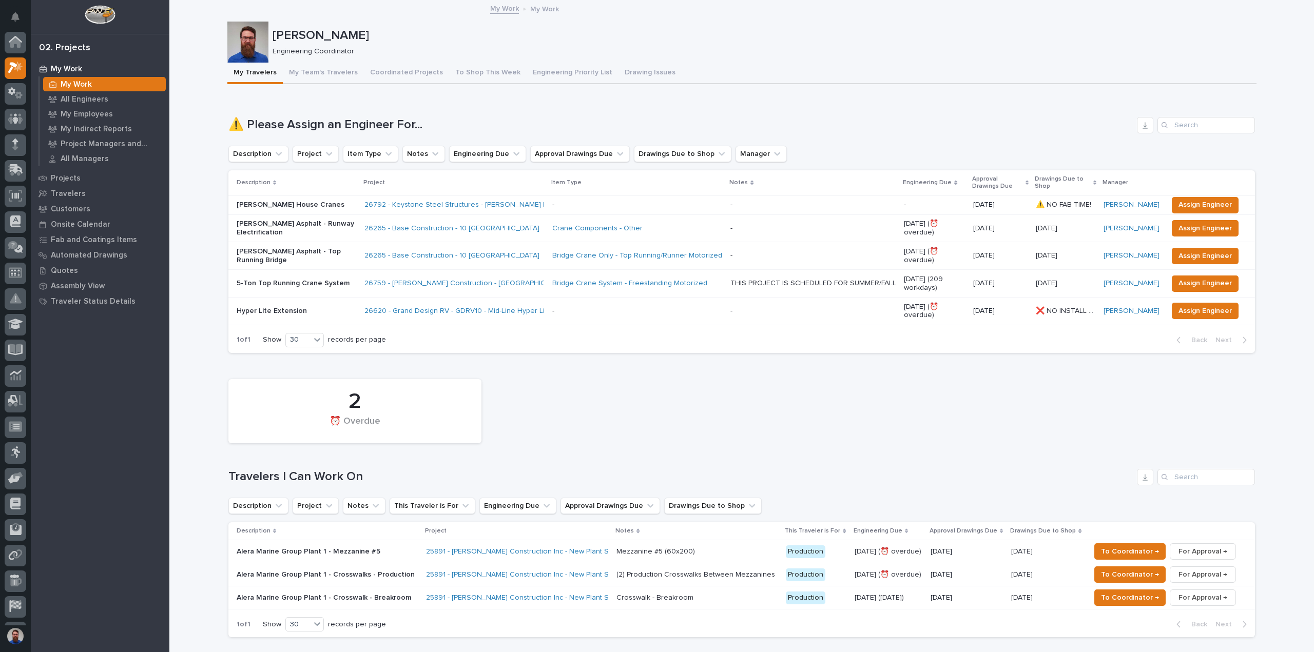
scroll to position [26, 0]
click at [87, 100] on p "All Engineers" at bounding box center [85, 99] width 48 height 9
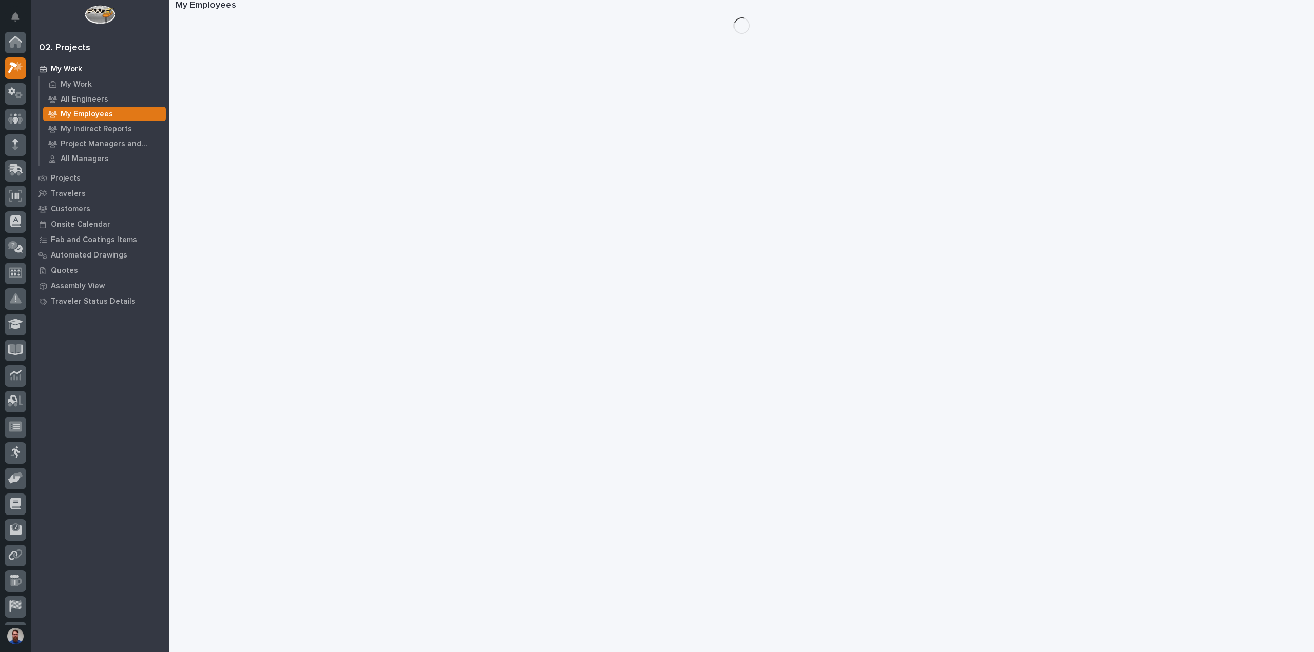
scroll to position [26, 0]
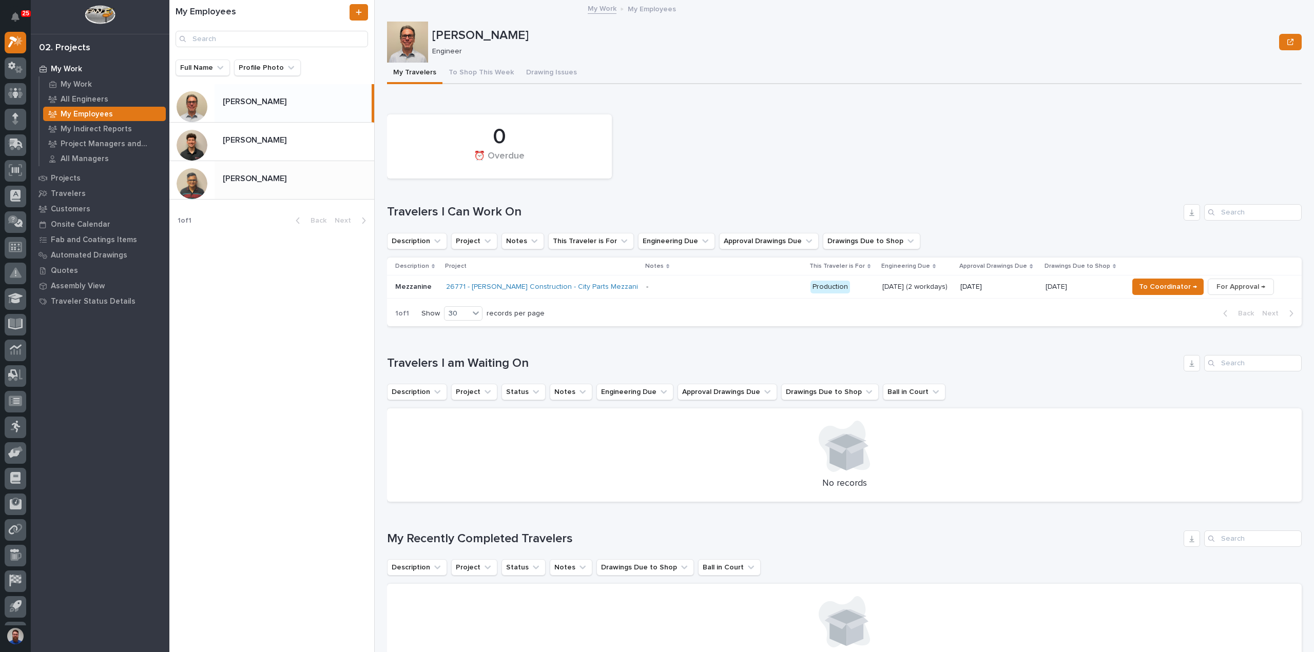
click at [279, 173] on div "Rishi Desai Rishi Desai" at bounding box center [295, 180] width 160 height 20
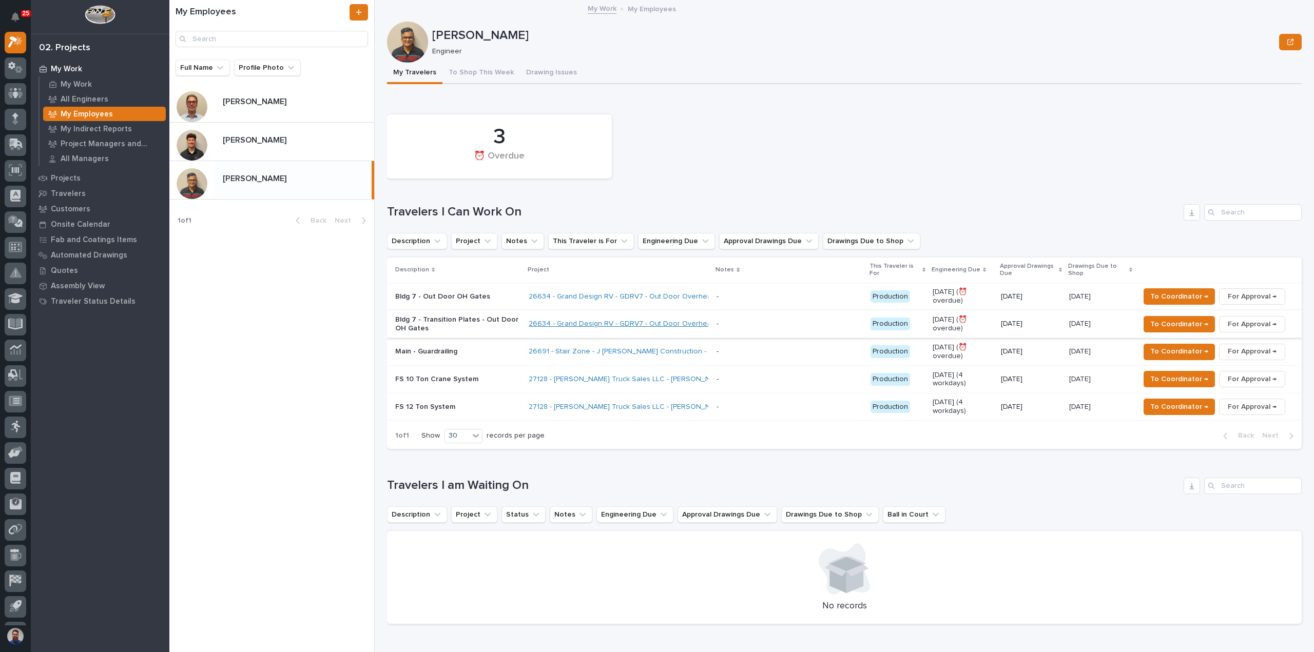
drag, startPoint x: 570, startPoint y: 326, endPoint x: 562, endPoint y: 325, distance: 8.3
drag, startPoint x: 351, startPoint y: 111, endPoint x: 344, endPoint y: 114, distance: 7.8
click at [351, 111] on div "Jamey Jodway Jamey Jodway" at bounding box center [295, 103] width 160 height 20
